Goal: Information Seeking & Learning: Learn about a topic

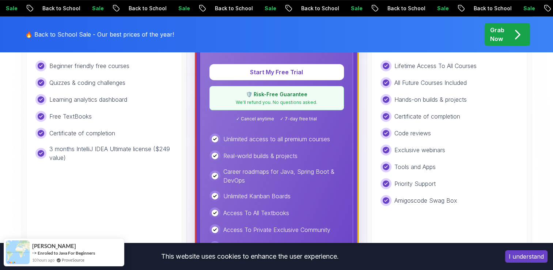
scroll to position [296, 0]
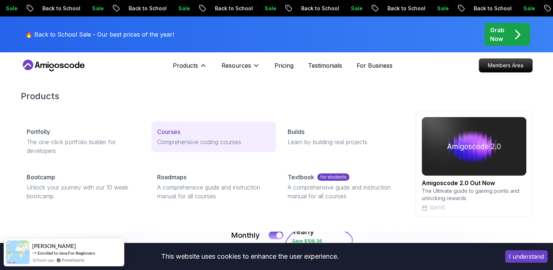
click at [164, 132] on p "Courses" at bounding box center [168, 131] width 23 height 9
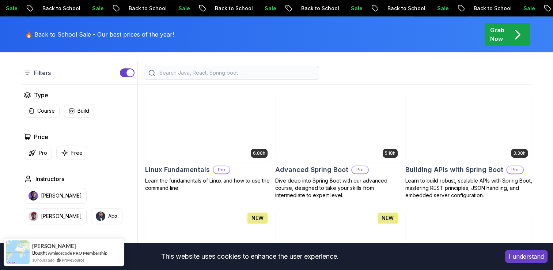
scroll to position [191, 0]
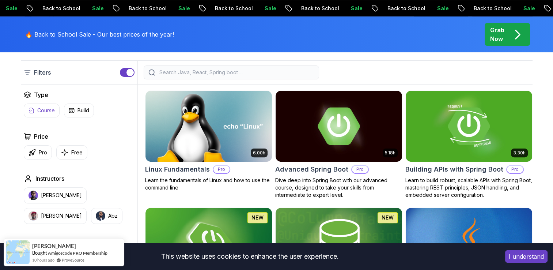
click at [44, 108] on p "Course" at bounding box center [46, 110] width 18 height 7
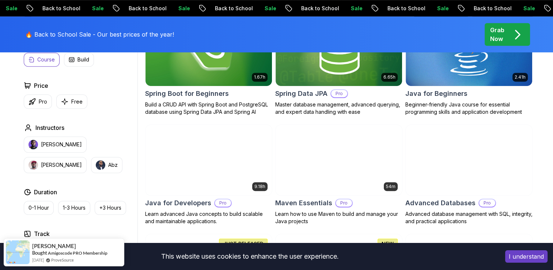
scroll to position [384, 0]
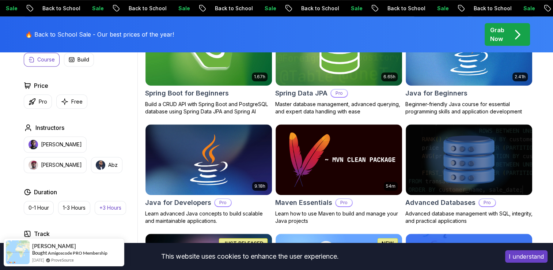
click at [104, 206] on p "+3 Hours" at bounding box center [110, 207] width 22 height 7
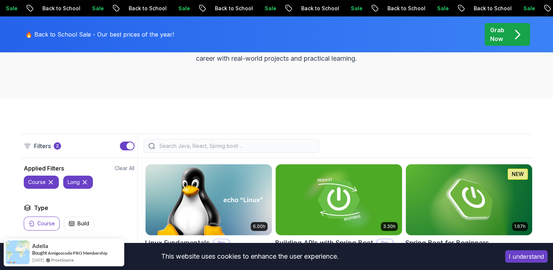
scroll to position [121, 0]
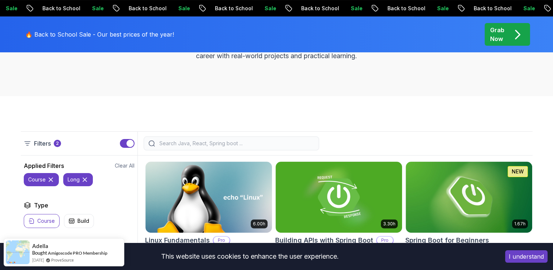
click at [173, 142] on input "search" at bounding box center [236, 142] width 156 height 7
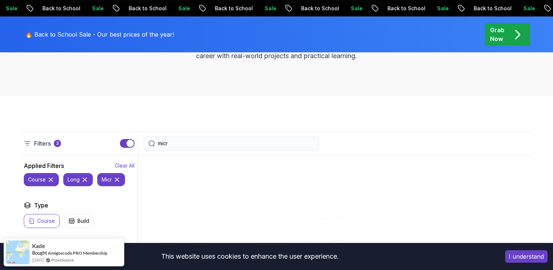
type input "micr"
click at [120, 168] on p "Clear All" at bounding box center [125, 165] width 20 height 7
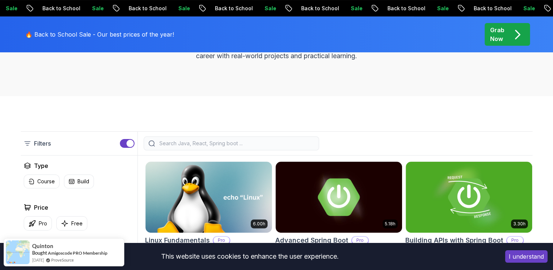
click at [177, 143] on input "search" at bounding box center [236, 142] width 156 height 7
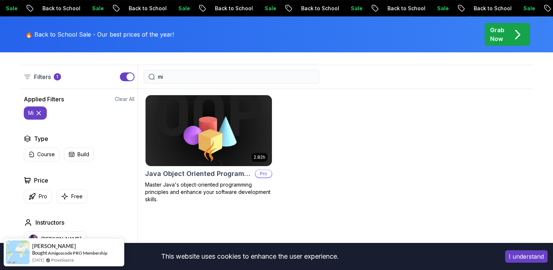
scroll to position [187, 0]
type input "m"
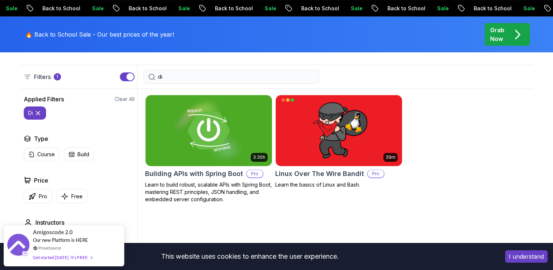
type input "d"
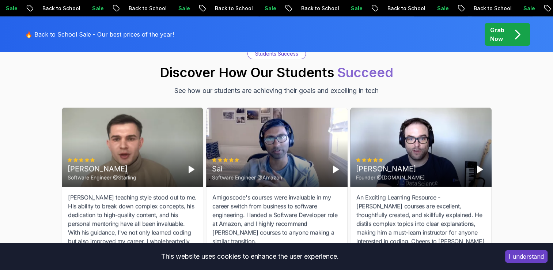
scroll to position [2508, 0]
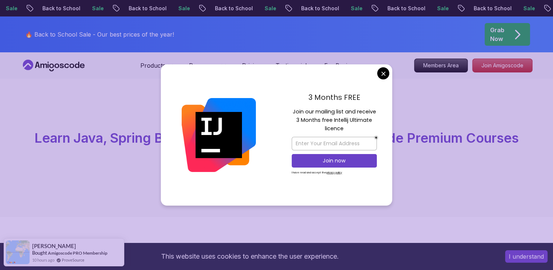
click at [414, 99] on div "All Courses Learn Java, Spring Boot, DevOps & More with Amigoscode Premium Cour…" at bounding box center [276, 148] width 553 height 138
click at [377, 74] on div "3 Months FREE Join our mailing list and receive 3 Months free Intellij Ultimate…" at bounding box center [334, 134] width 116 height 141
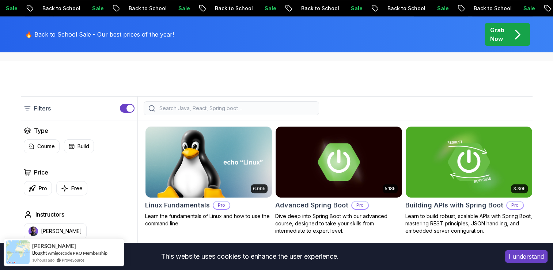
scroll to position [164, 0]
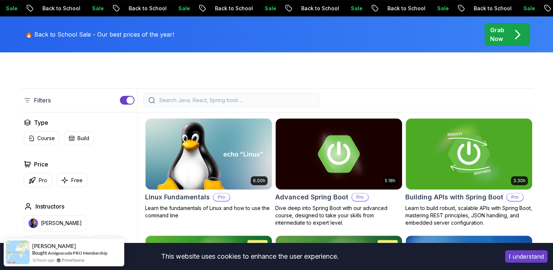
drag, startPoint x: 186, startPoint y: 91, endPoint x: 177, endPoint y: 114, distance: 25.0
click at [173, 99] on input "search" at bounding box center [236, 99] width 156 height 7
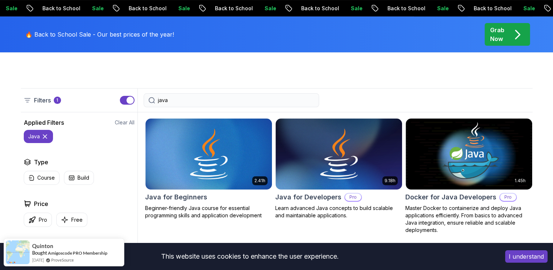
type input "java"
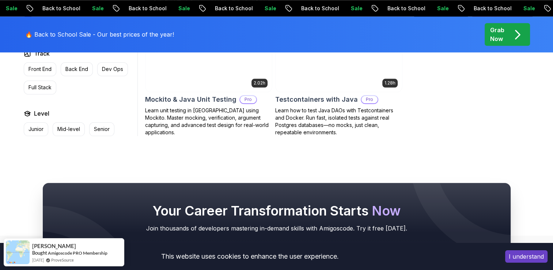
scroll to position [850, 0]
